Goal: Task Accomplishment & Management: Manage account settings

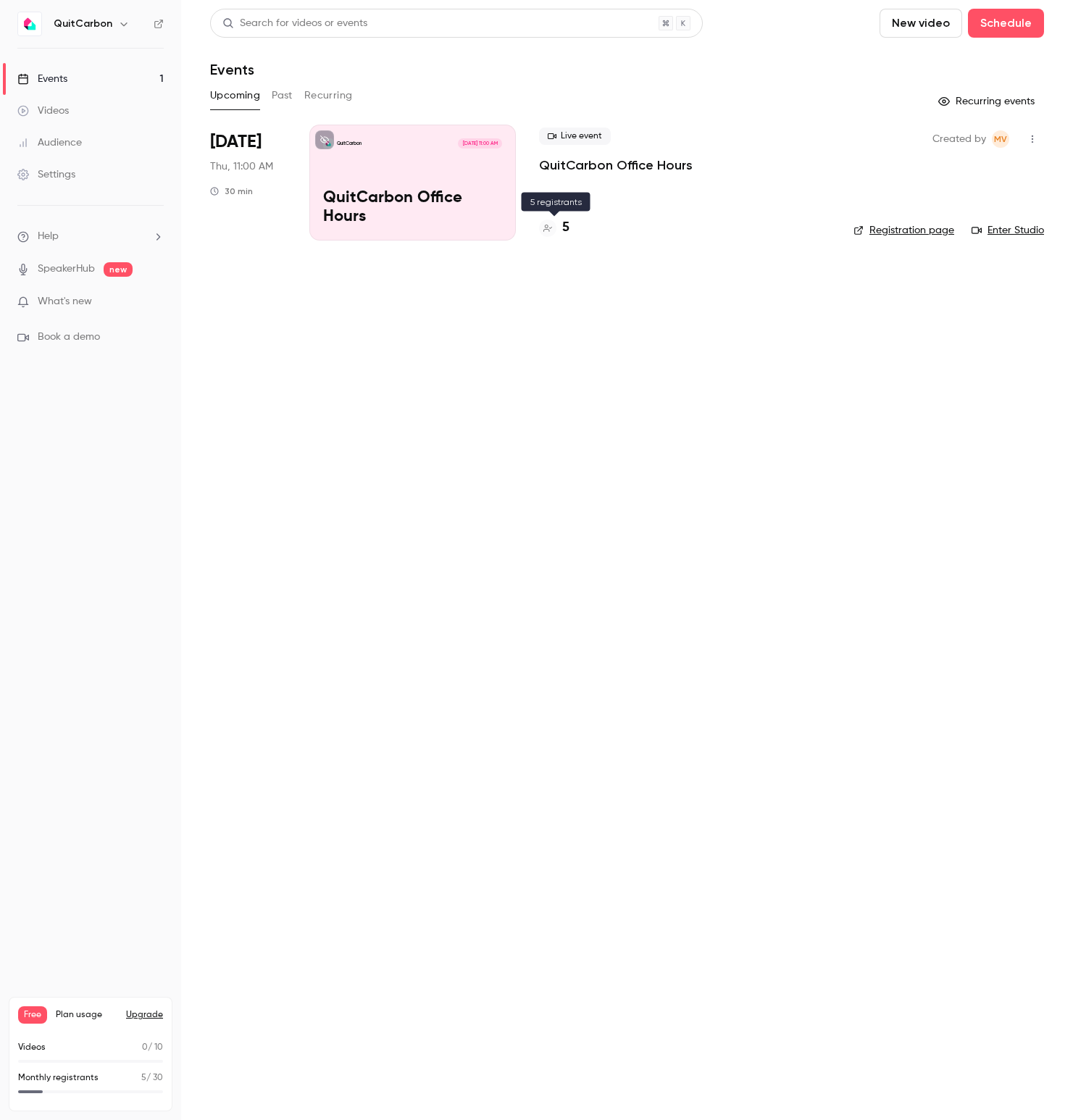
click at [550, 228] on icon at bounding box center [548, 228] width 8 height 8
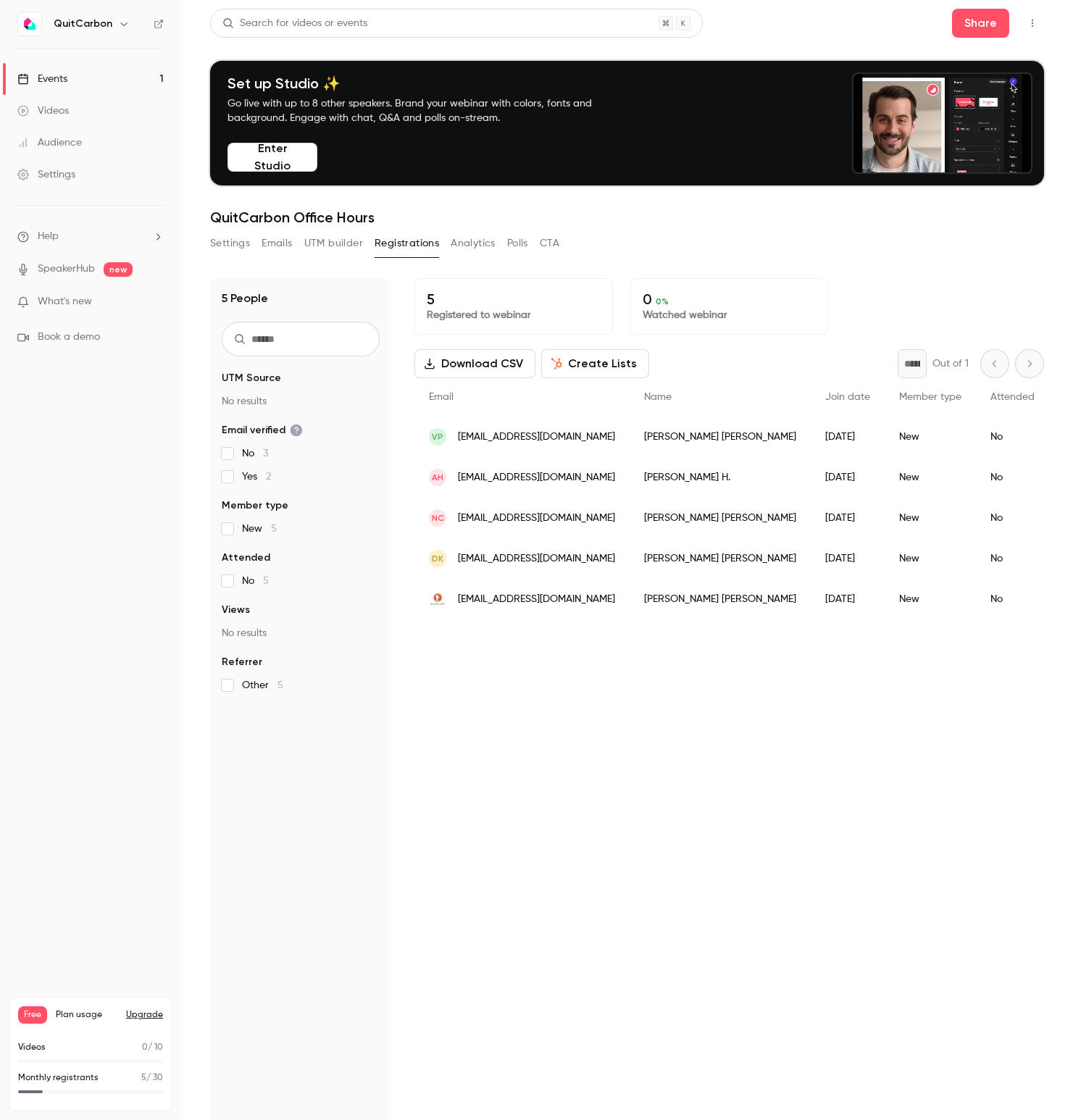
click at [72, 273] on link "SpeakerHub" at bounding box center [65, 269] width 57 height 15
click at [71, 106] on link "Videos" at bounding box center [90, 111] width 181 height 32
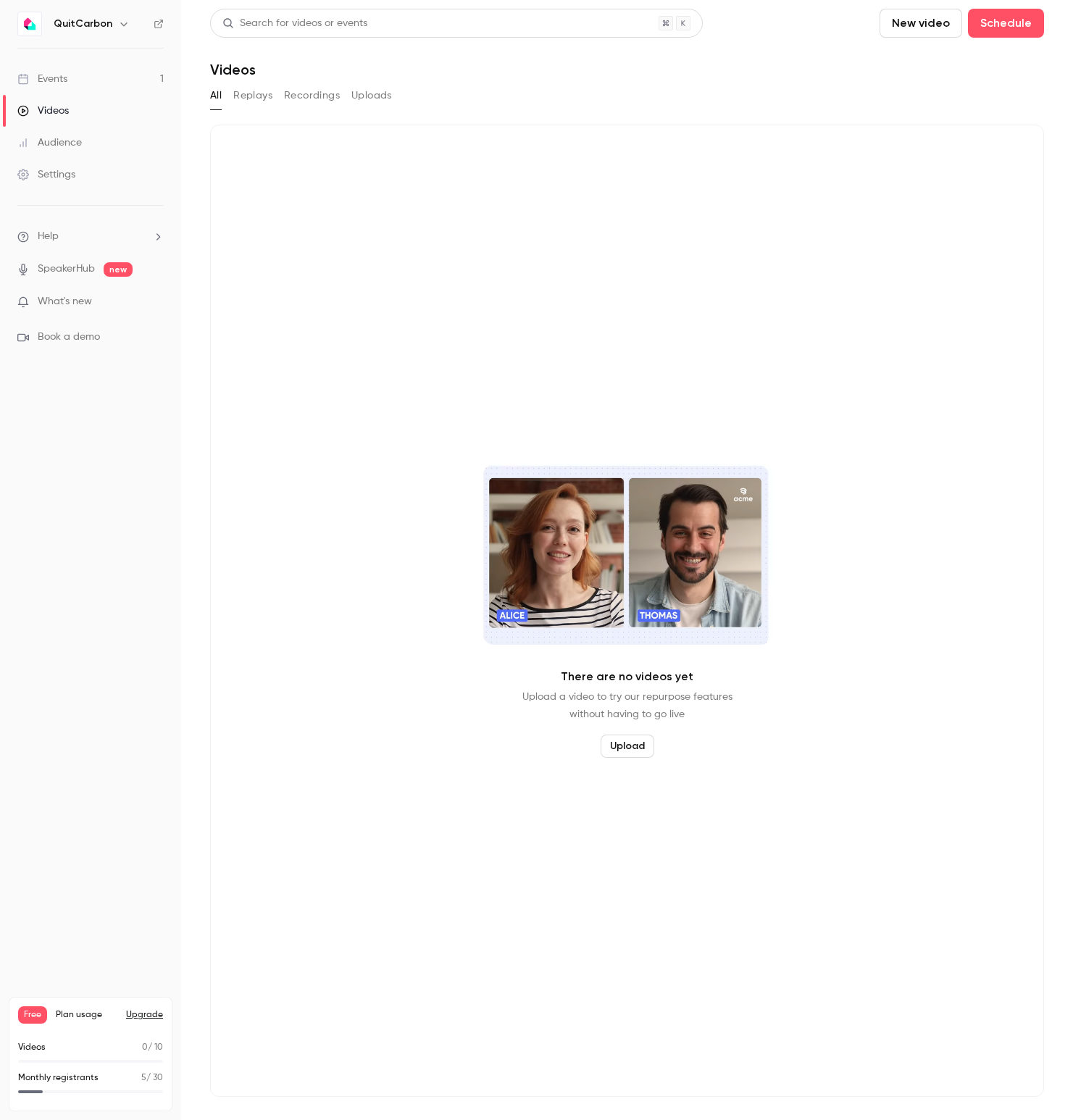
click at [71, 141] on div "Audience" at bounding box center [49, 143] width 65 height 14
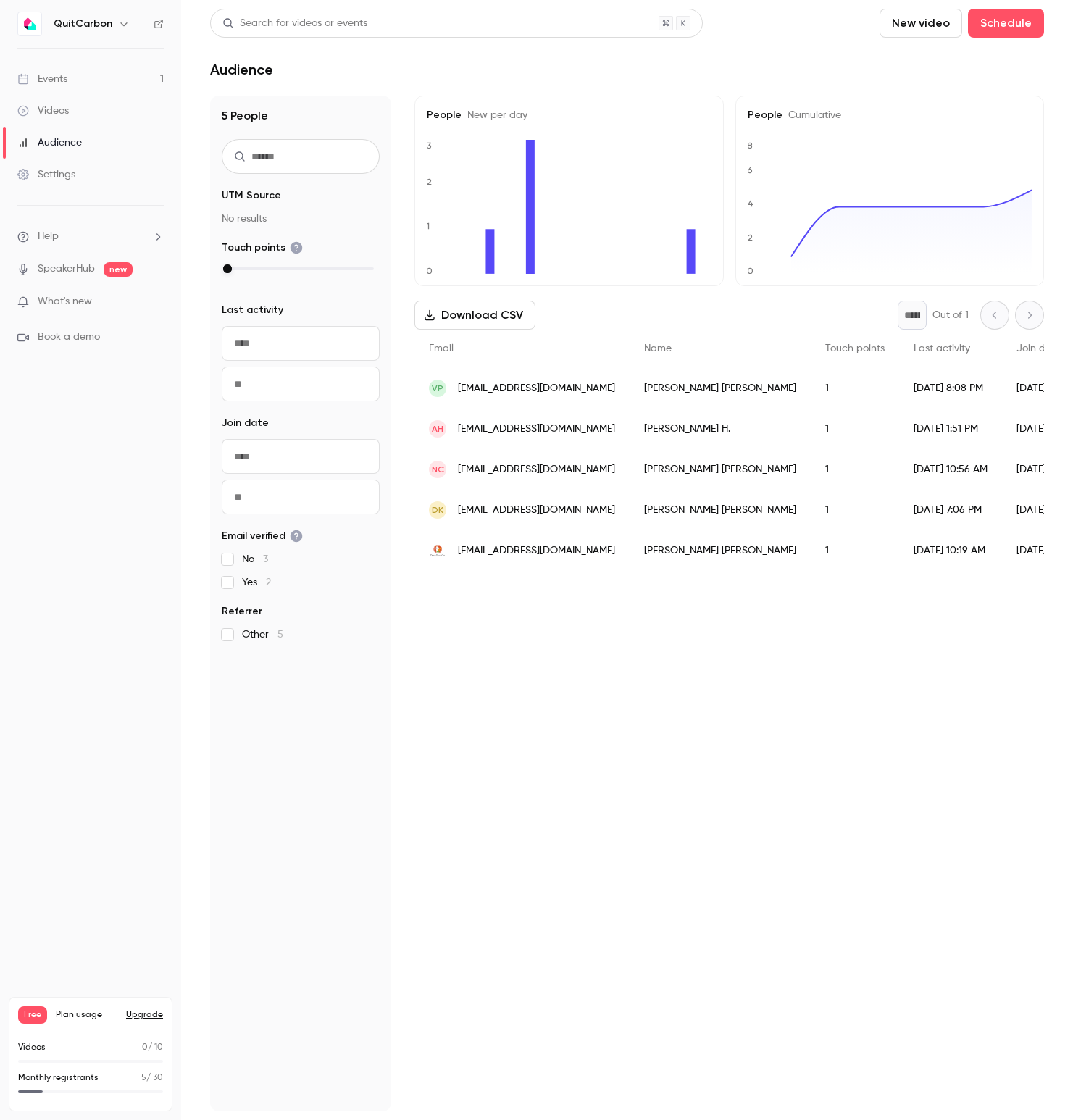
click at [57, 173] on div "Settings" at bounding box center [46, 174] width 58 height 14
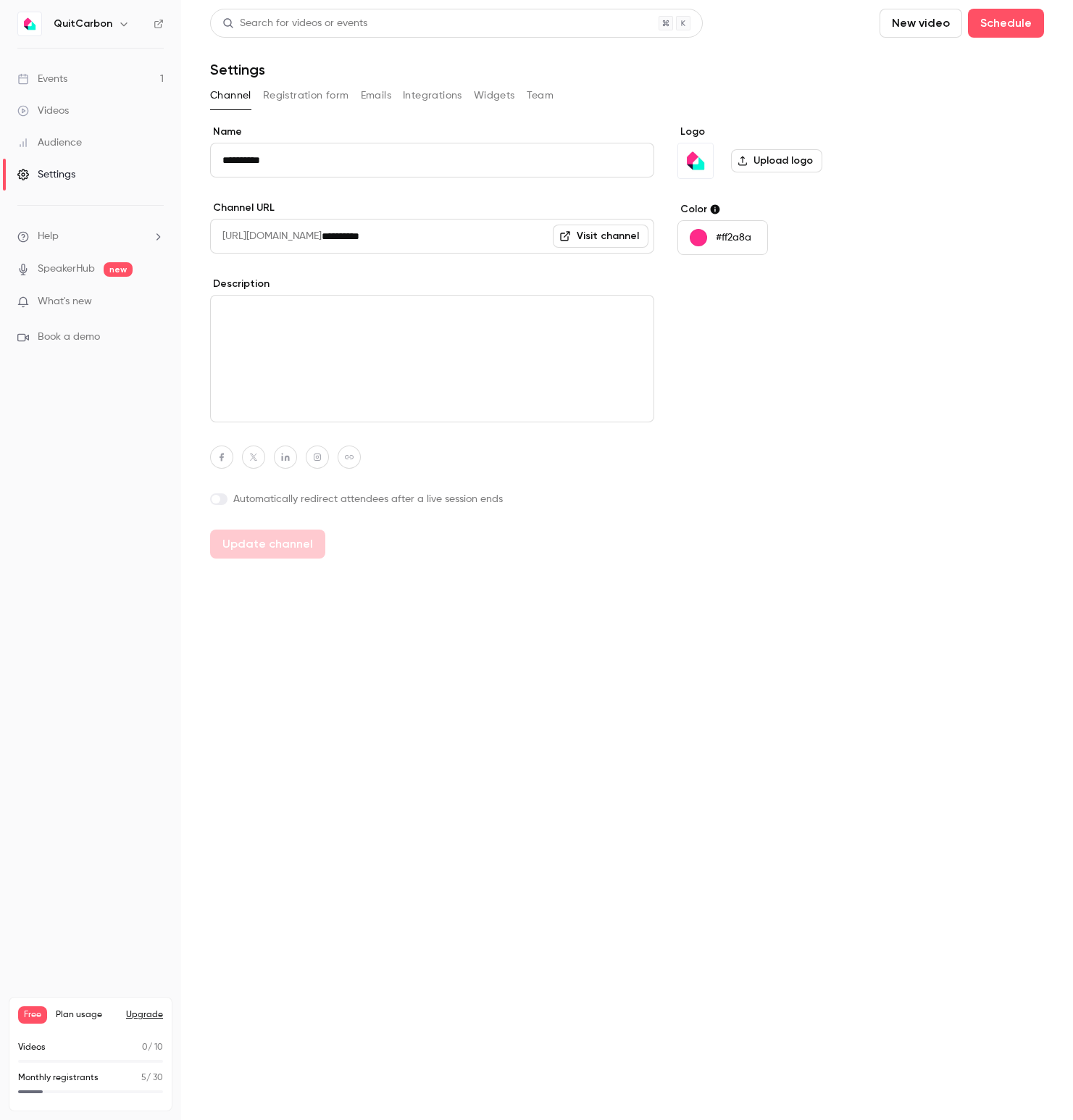
click at [296, 98] on button "Registration form" at bounding box center [306, 95] width 87 height 23
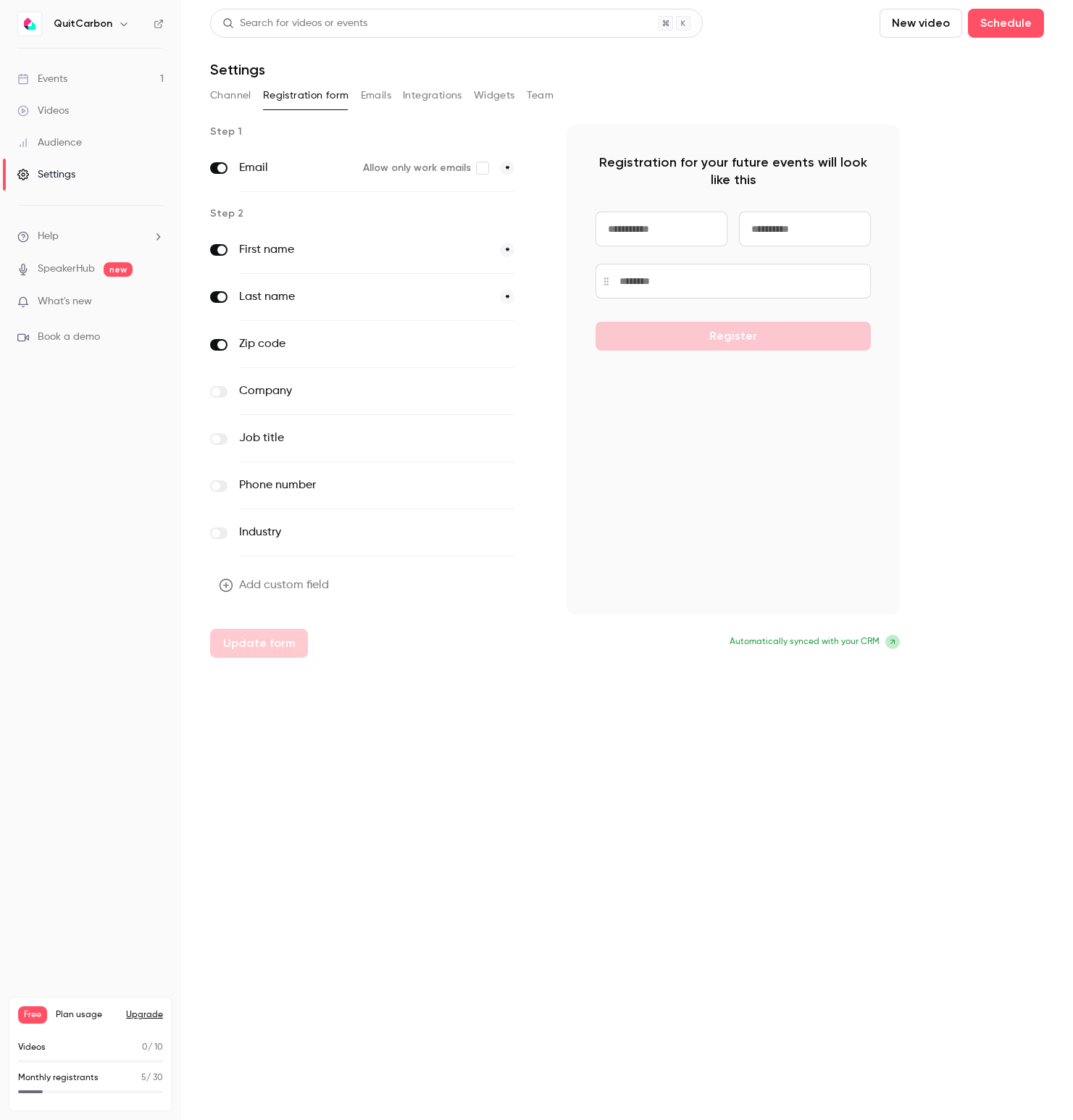
click at [377, 97] on button "Emails" at bounding box center [376, 95] width 31 height 23
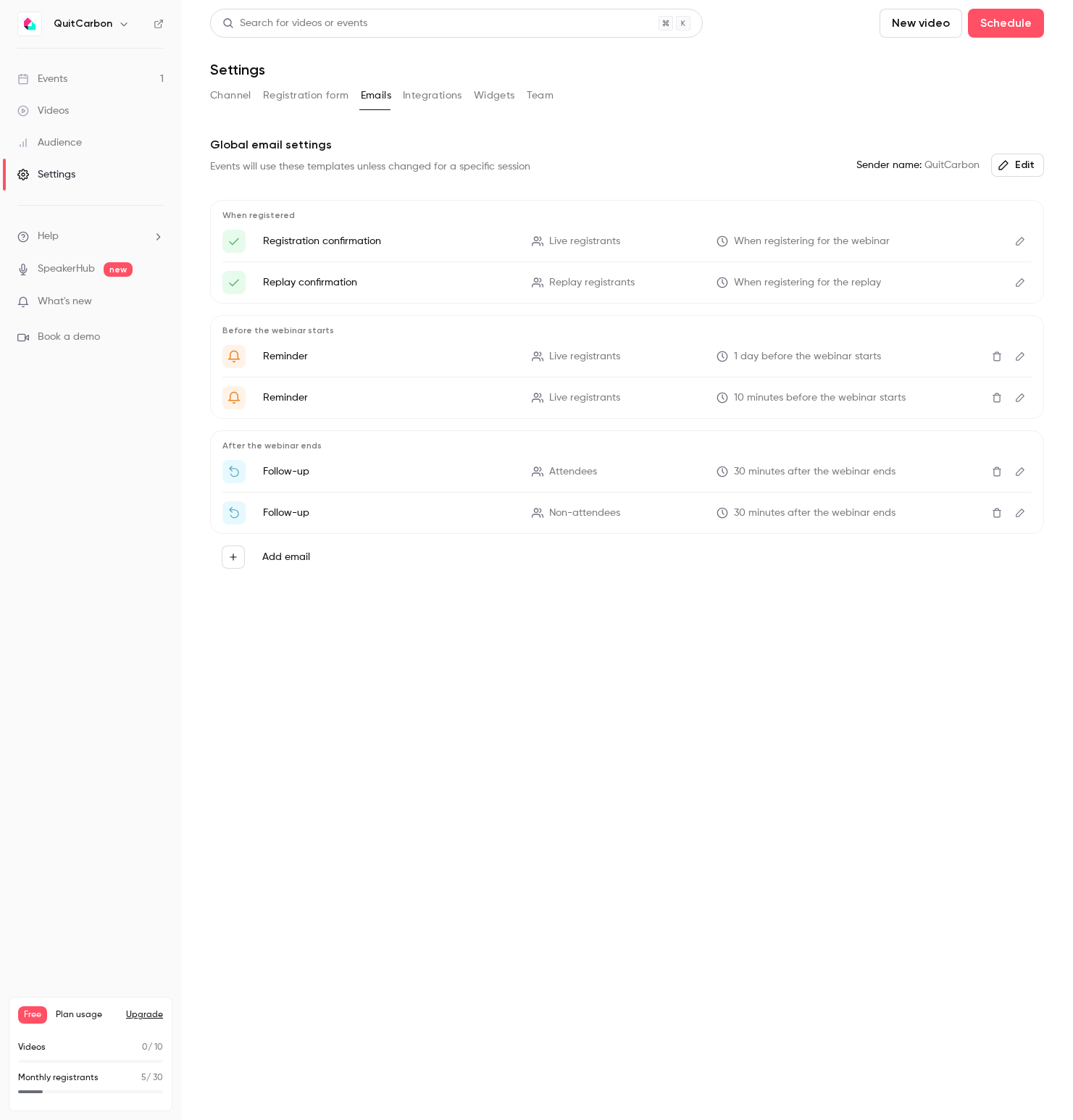
click at [442, 95] on button "Integrations" at bounding box center [432, 95] width 59 height 23
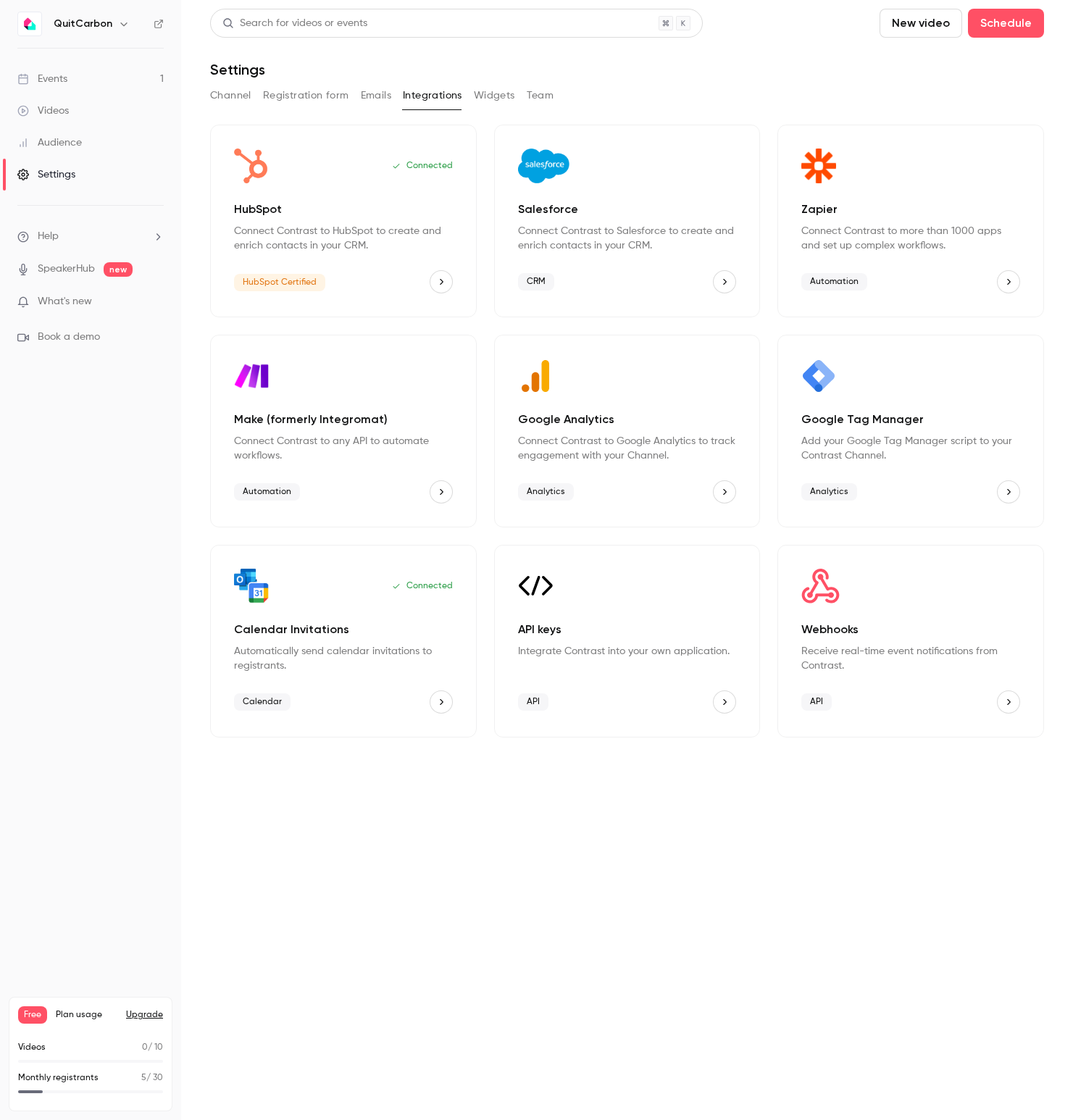
click at [481, 98] on button "Widgets" at bounding box center [494, 95] width 42 height 23
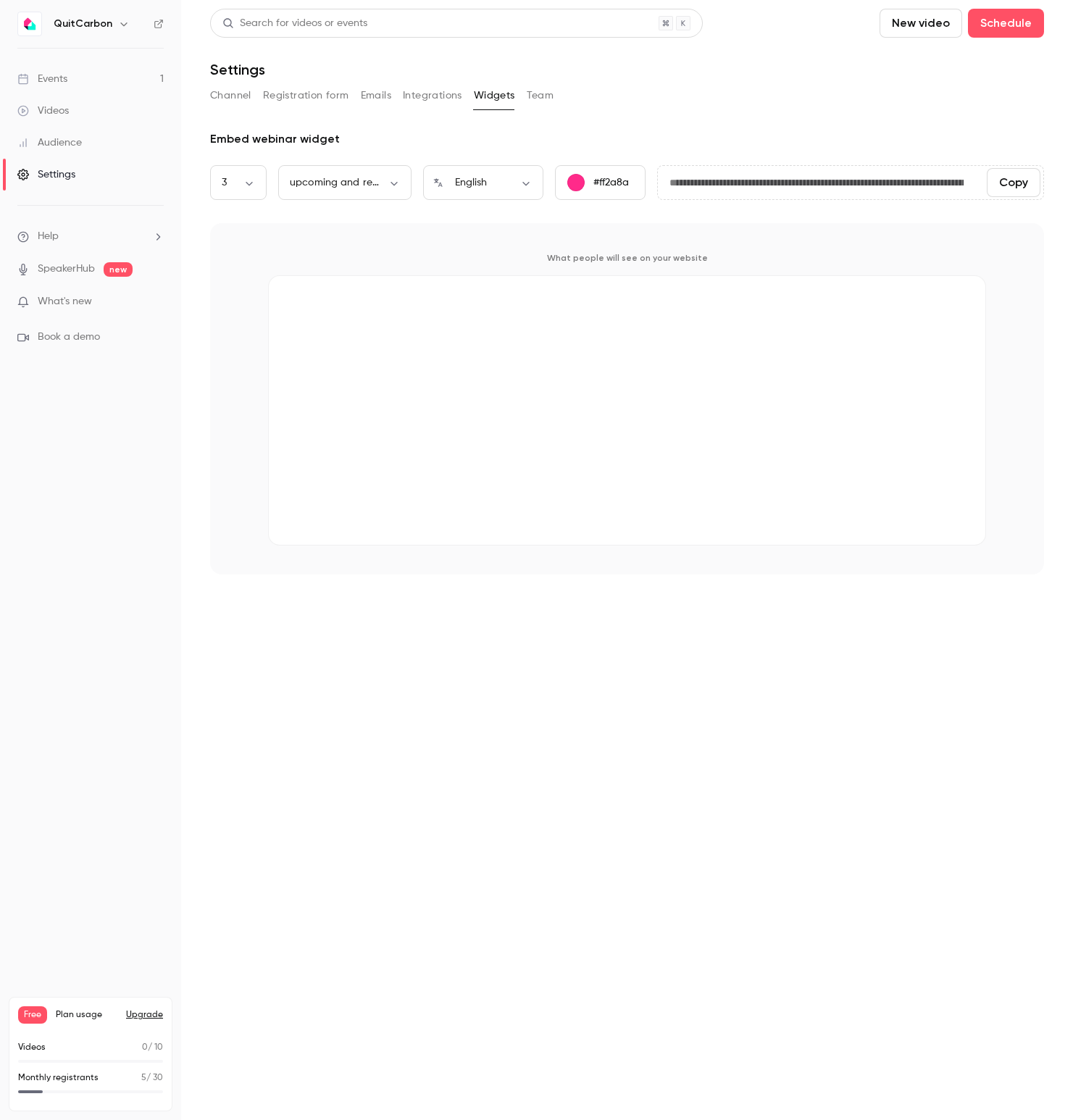
click at [534, 97] on button "Team" at bounding box center [540, 95] width 27 height 23
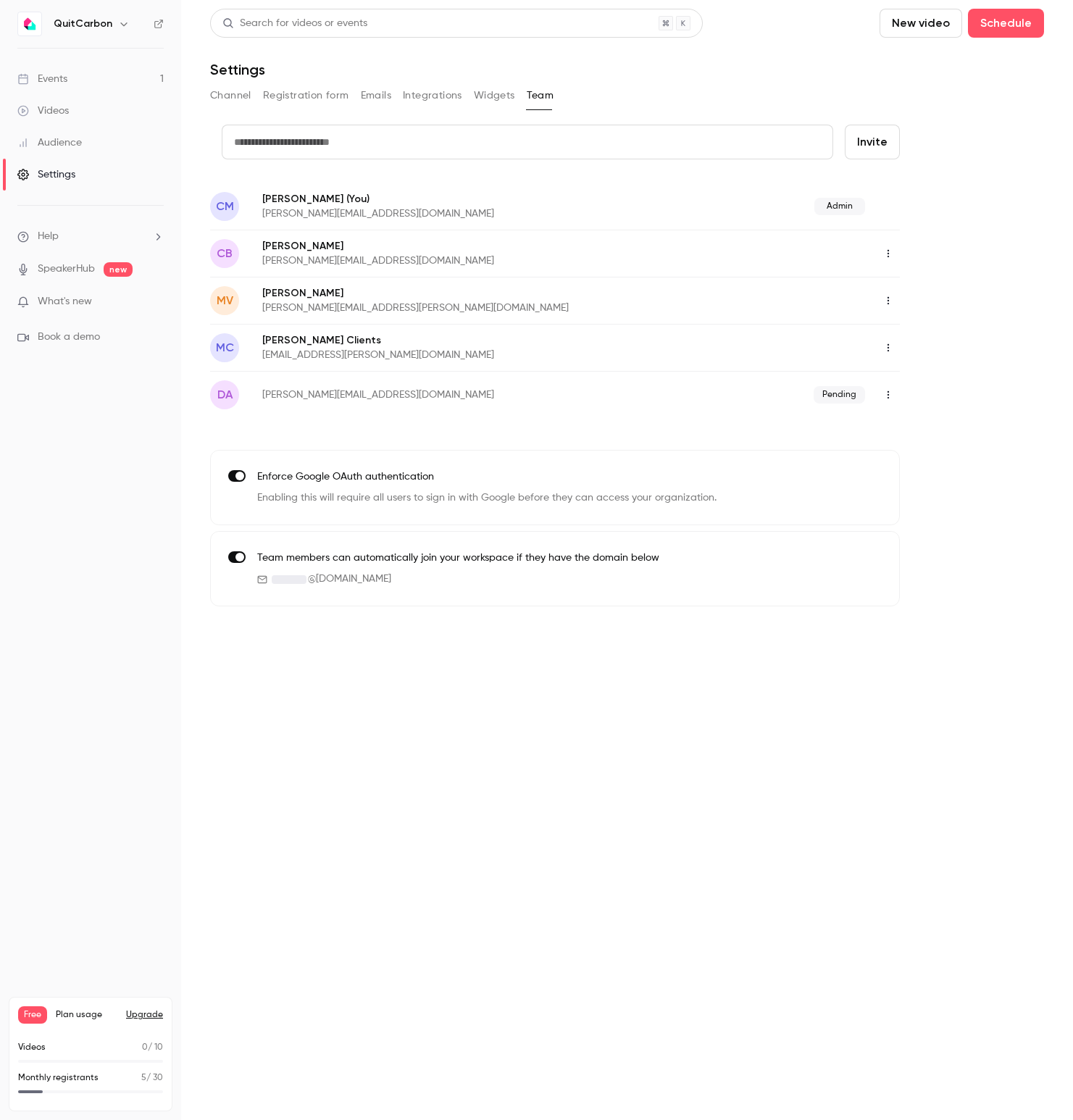
click at [889, 255] on icon "button" at bounding box center [888, 254] width 12 height 10
click at [917, 286] on div "Assign admin role" at bounding box center [967, 290] width 110 height 14
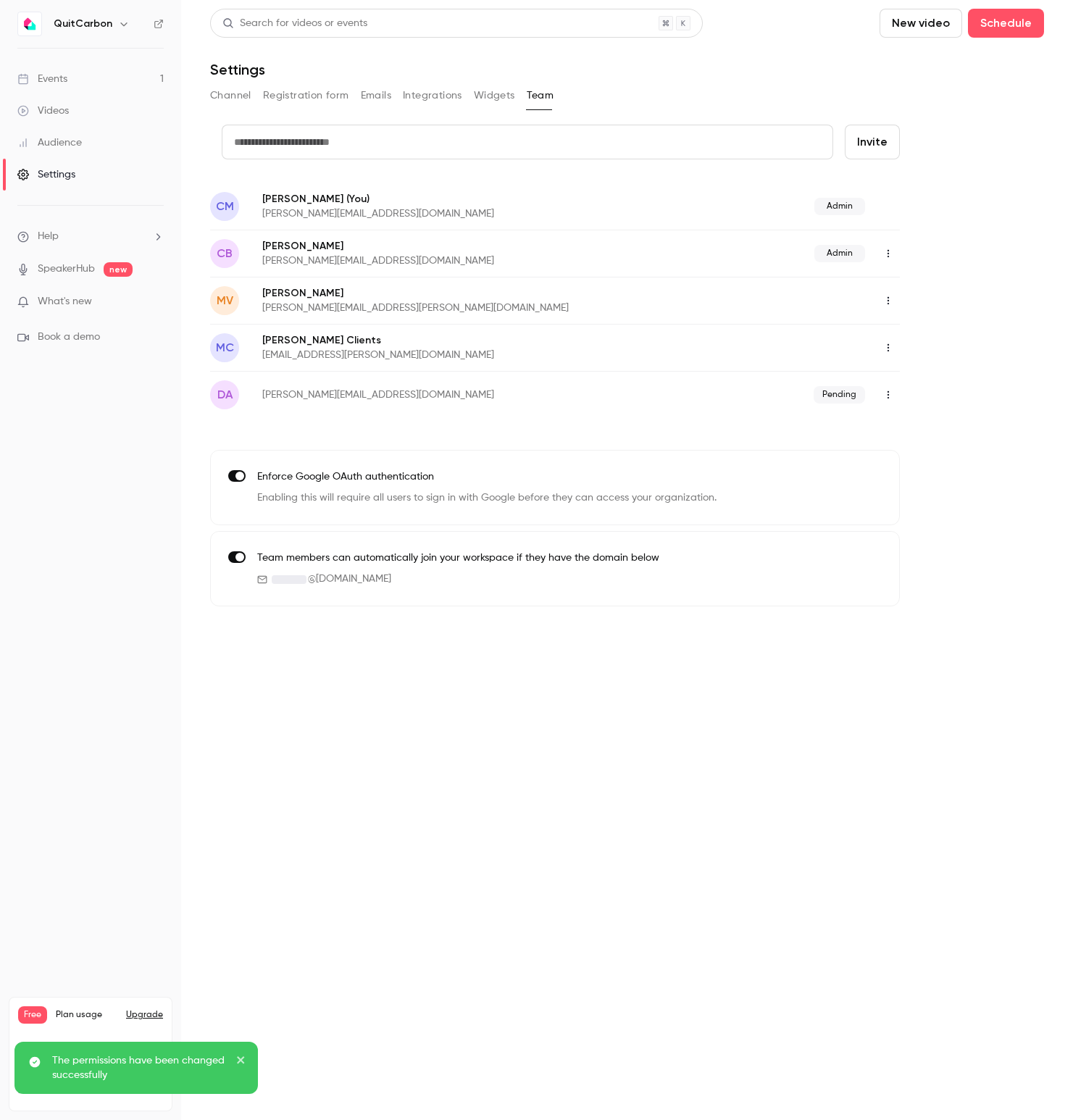
click at [887, 391] on icon "button" at bounding box center [888, 395] width 2 height 8
click at [928, 463] on div "Delete invitation" at bounding box center [967, 469] width 110 height 14
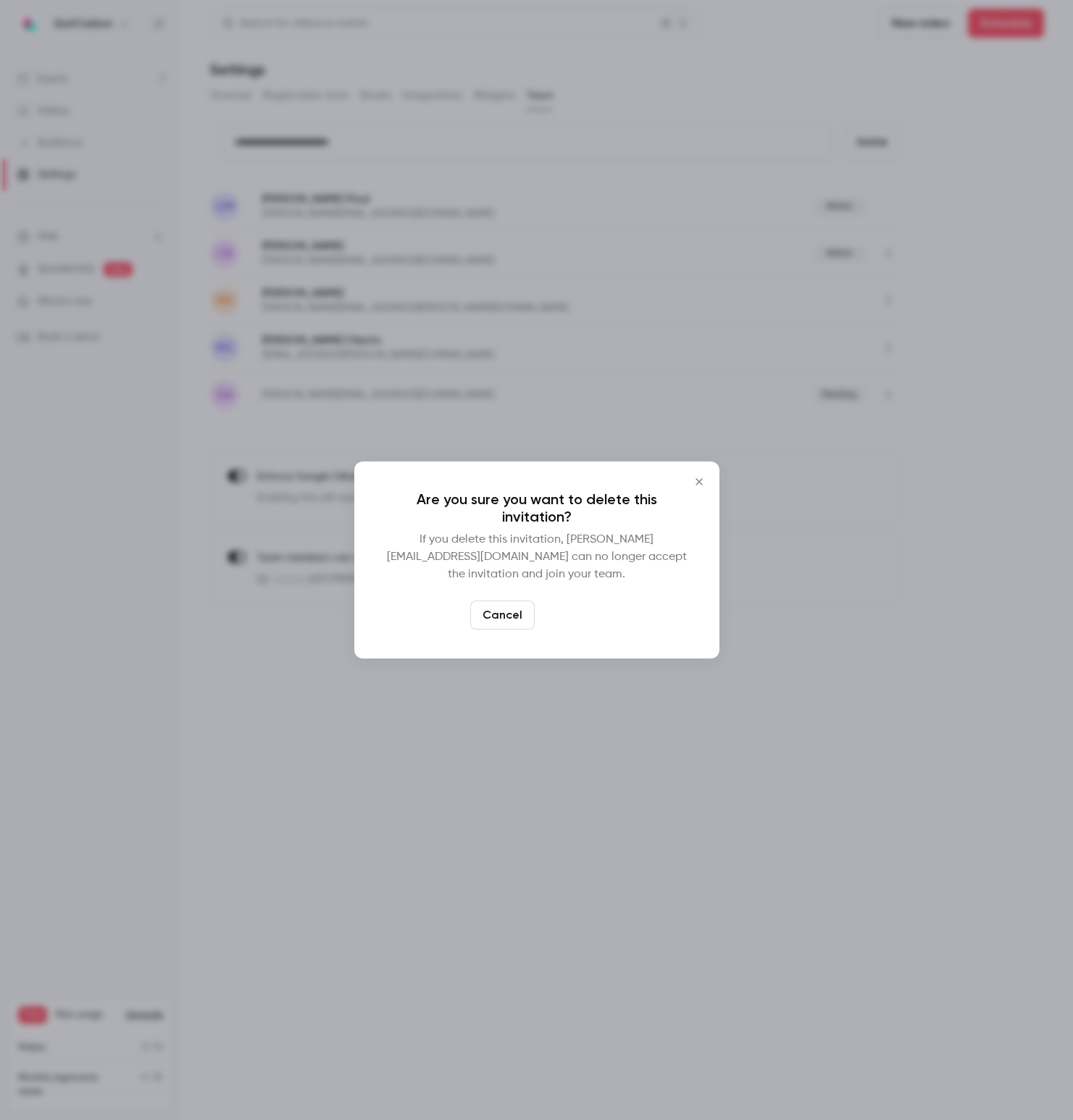
click at [566, 617] on button "Delete" at bounding box center [571, 615] width 62 height 29
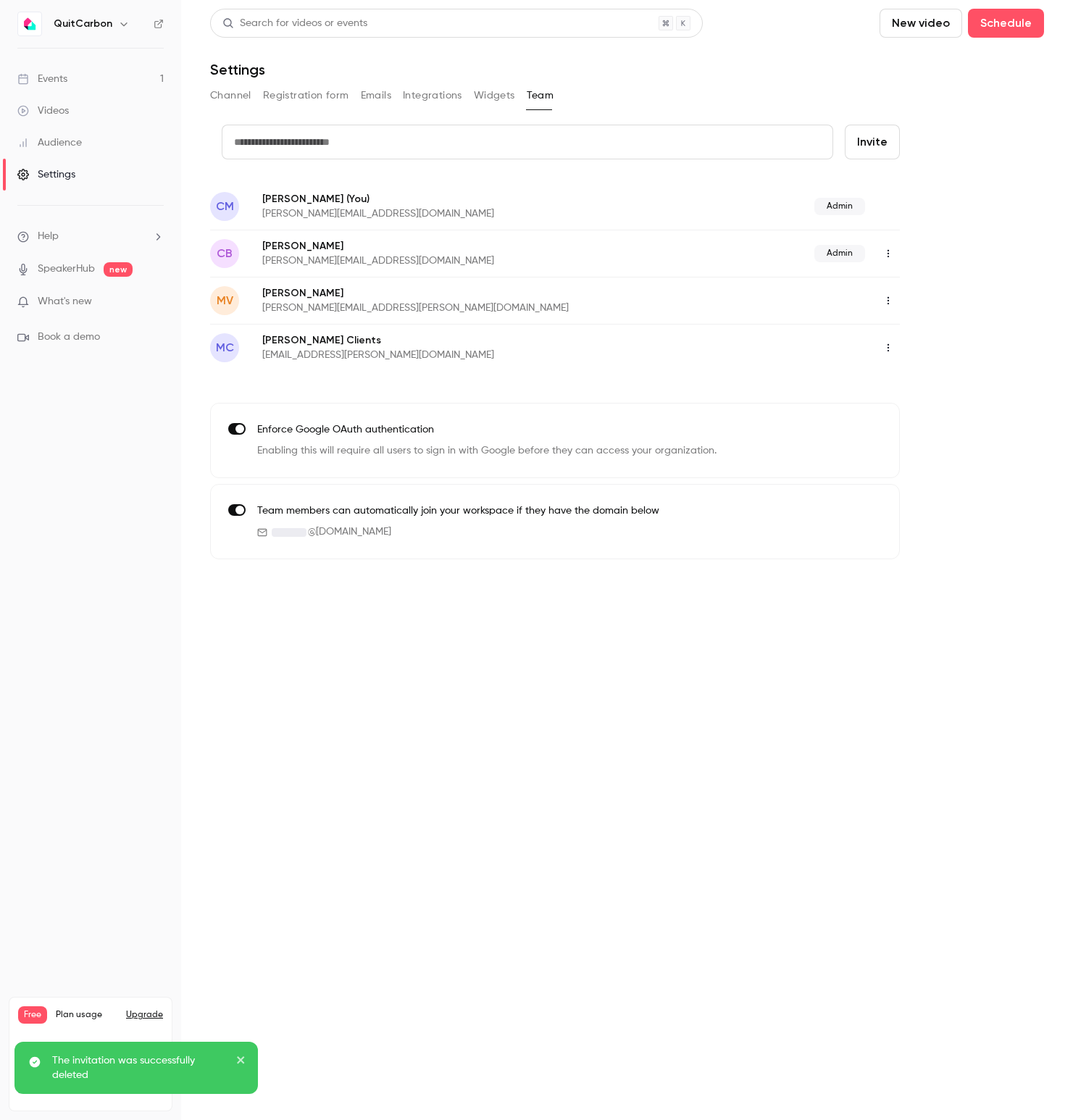
click at [66, 76] on div "Events" at bounding box center [42, 78] width 50 height 14
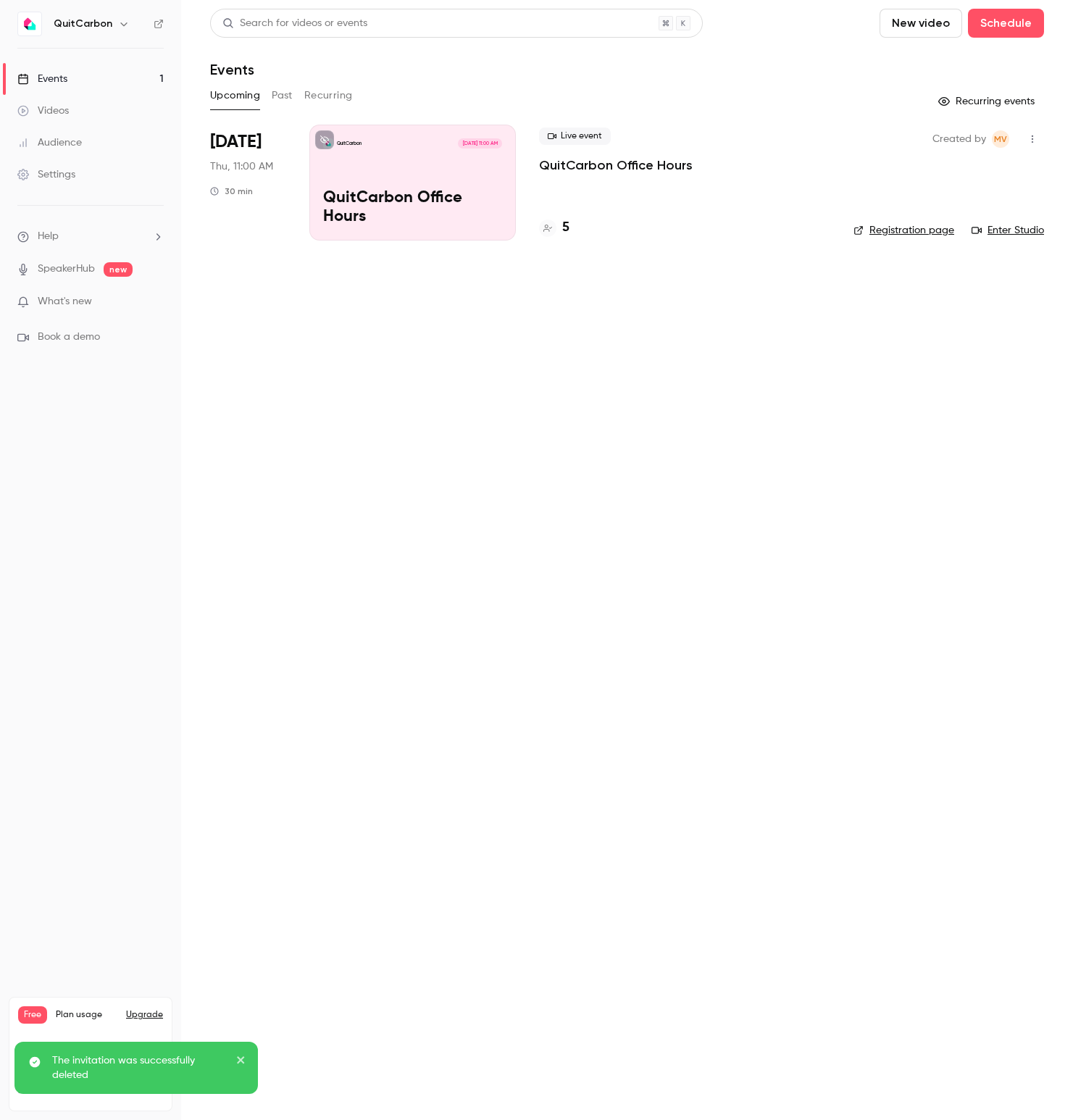
click at [65, 118] on link "Videos" at bounding box center [90, 111] width 181 height 32
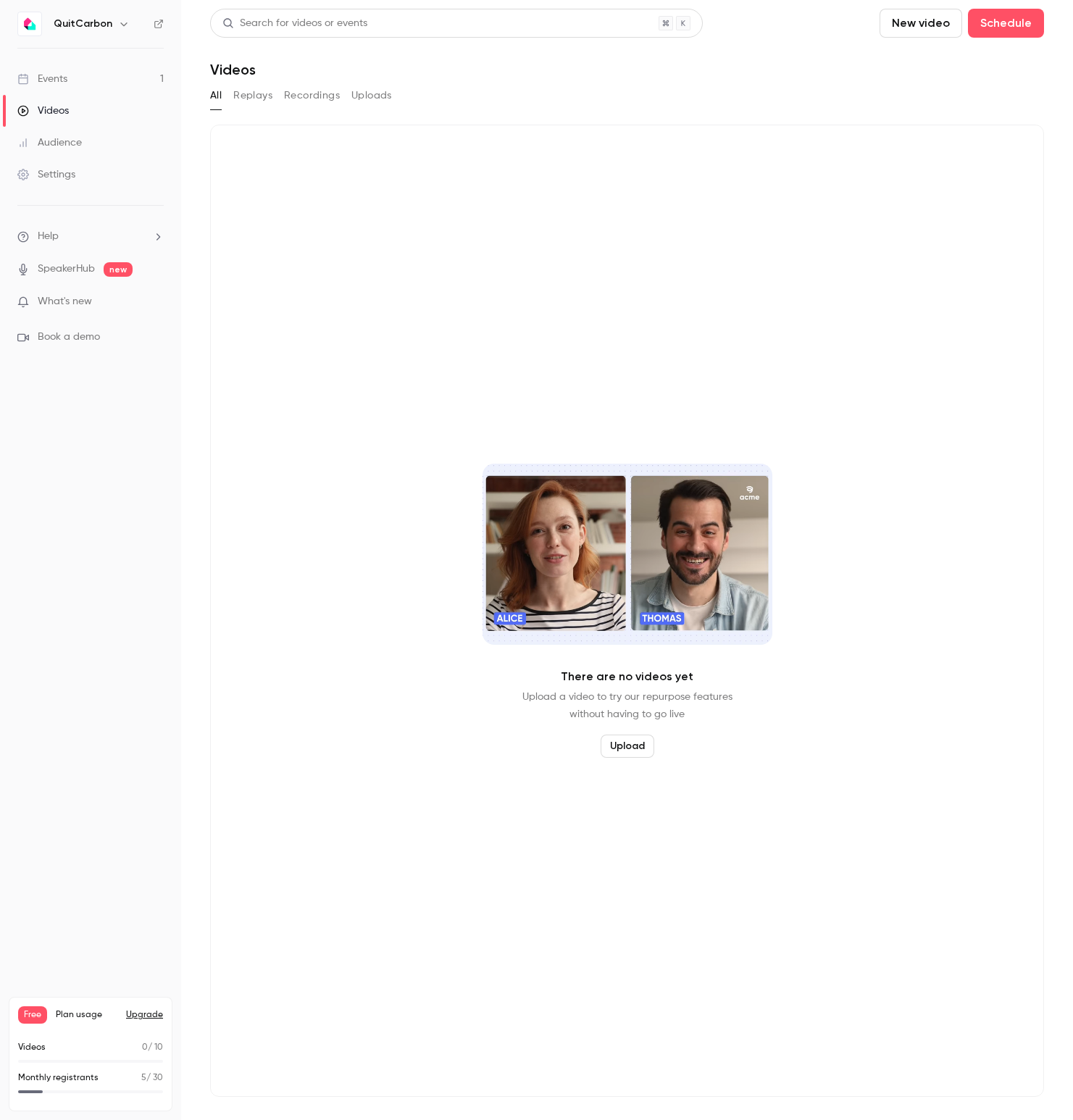
click at [55, 142] on div "Audience" at bounding box center [49, 143] width 65 height 14
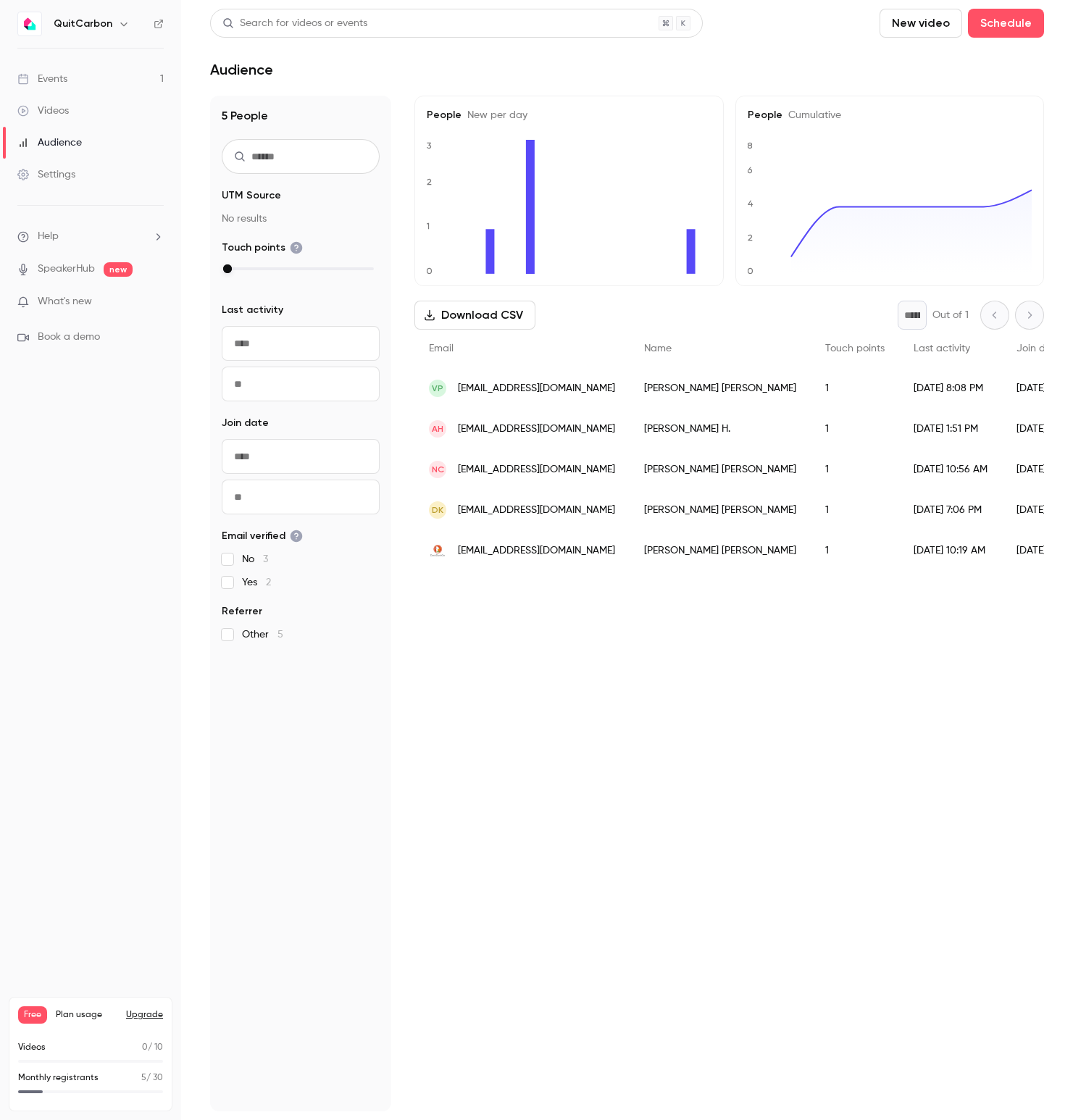
click at [62, 167] on div "Settings" at bounding box center [46, 174] width 58 height 14
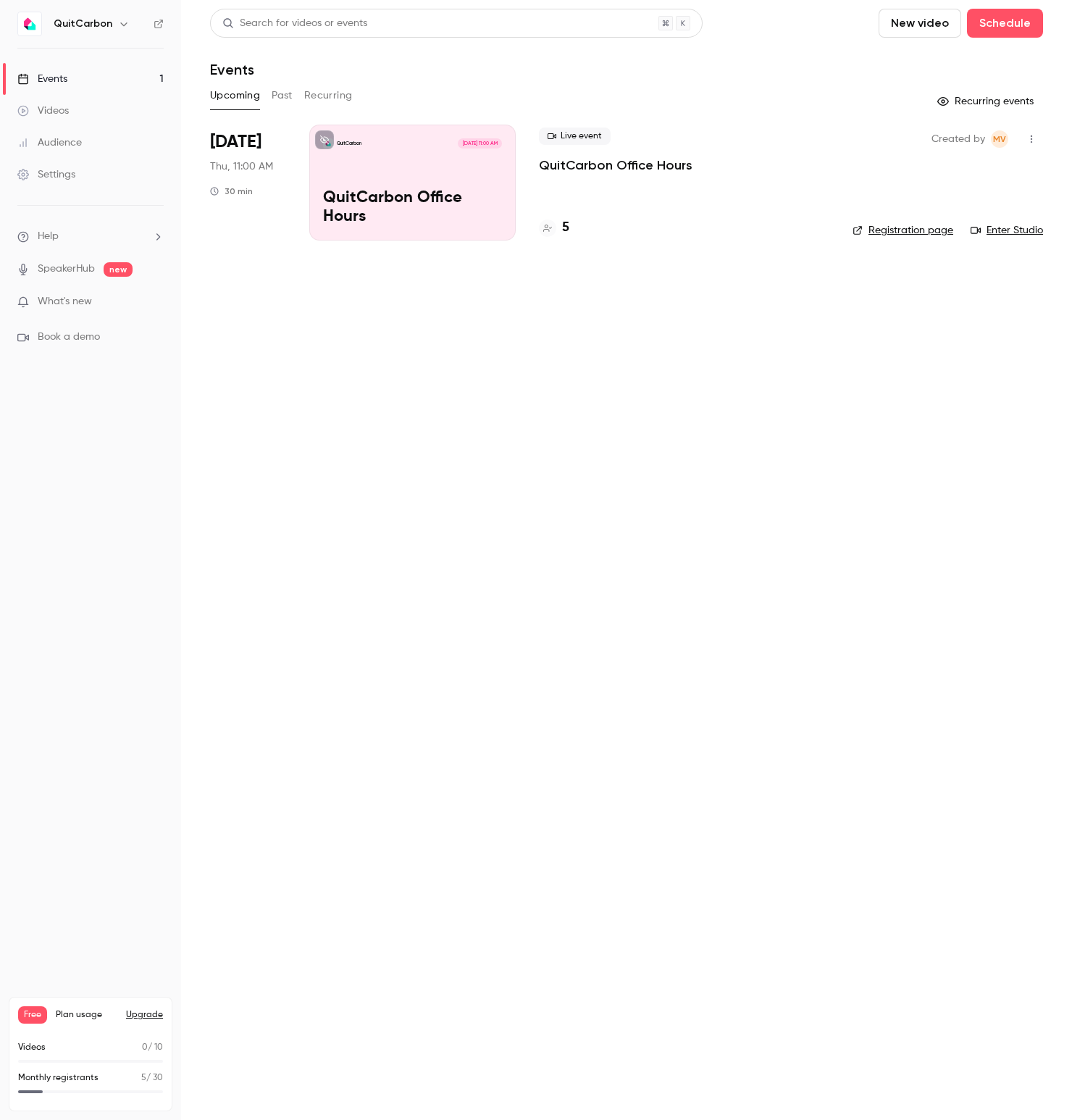
click at [433, 211] on p "QuitCarbon Office Hours" at bounding box center [413, 208] width 179 height 37
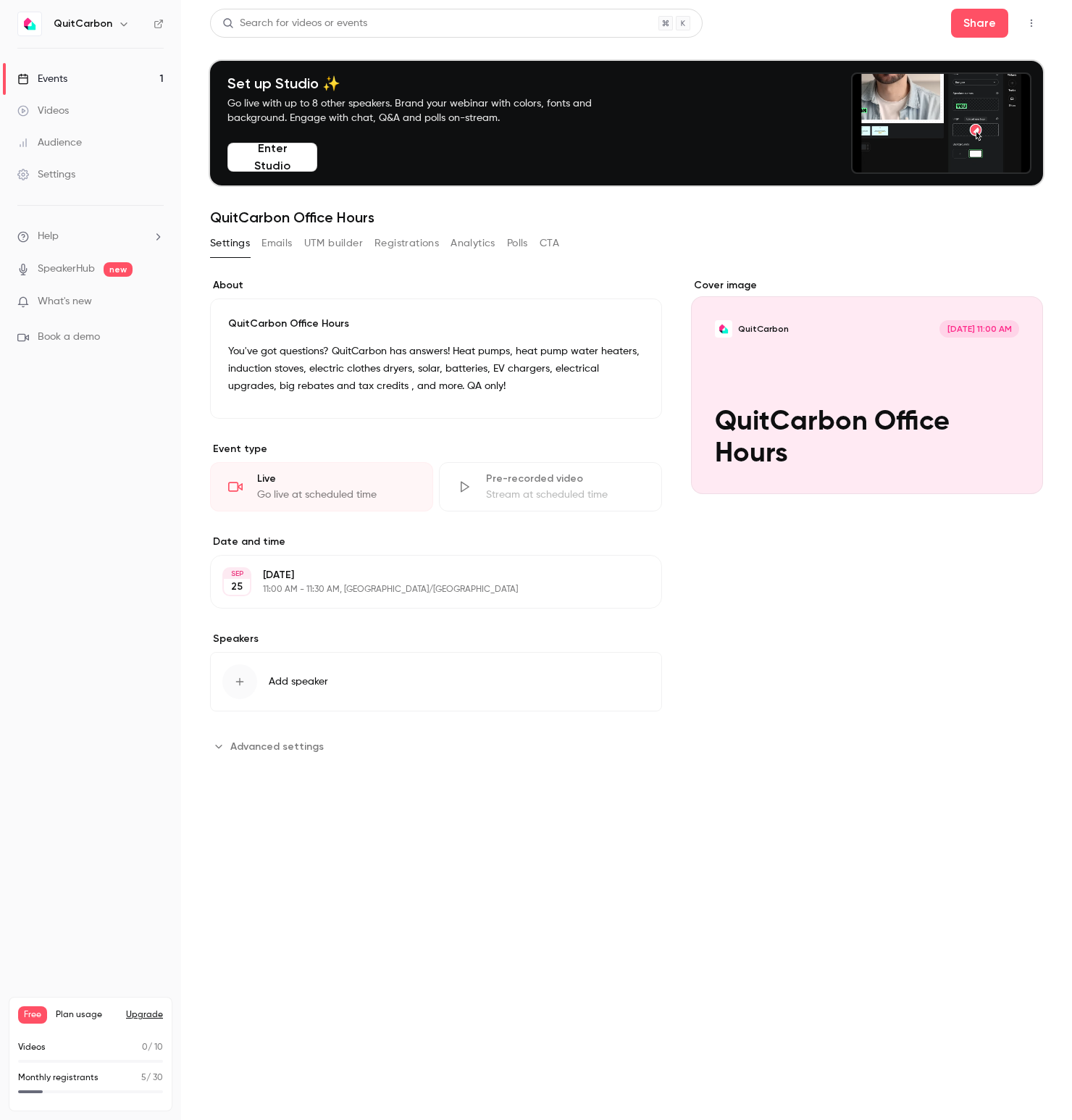
click at [275, 155] on button "Enter Studio" at bounding box center [272, 157] width 90 height 29
